Goal: Information Seeking & Learning: Find specific fact

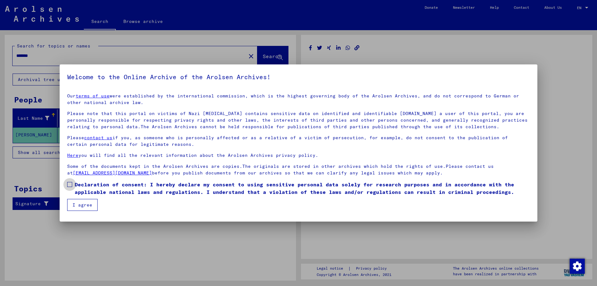
click at [71, 184] on span at bounding box center [69, 184] width 5 height 5
click at [74, 206] on button "I agree" at bounding box center [82, 205] width 30 height 12
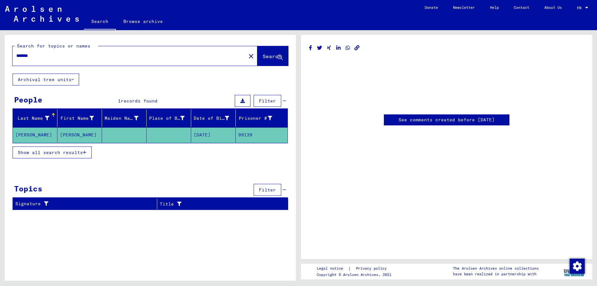
click at [151, 135] on mat-cell at bounding box center [169, 134] width 45 height 15
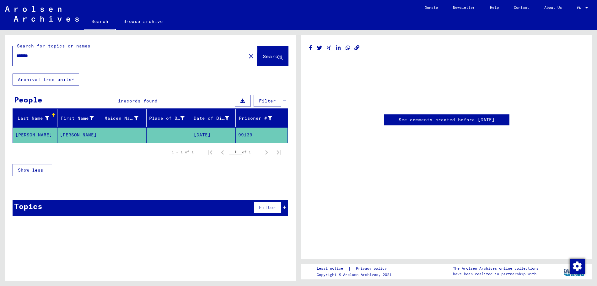
click at [263, 57] on span "Search" at bounding box center [272, 56] width 19 height 6
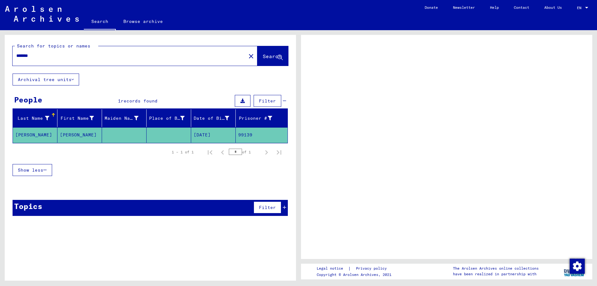
click at [168, 133] on mat-cell at bounding box center [169, 134] width 45 height 15
